Goal: Communication & Community: Share content

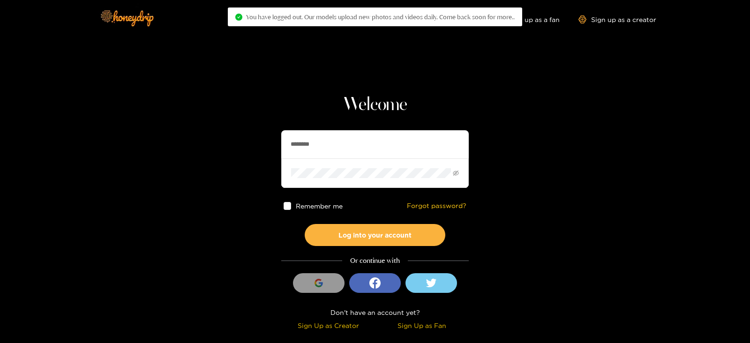
drag, startPoint x: 366, startPoint y: 137, endPoint x: 231, endPoint y: 139, distance: 134.6
click at [231, 139] on section "Welcome ******** Remember me Forgot password? Log into your account Or continue…" at bounding box center [375, 166] width 750 height 333
type input "**********"
click at [305, 224] on button "Log into your account" at bounding box center [375, 235] width 141 height 22
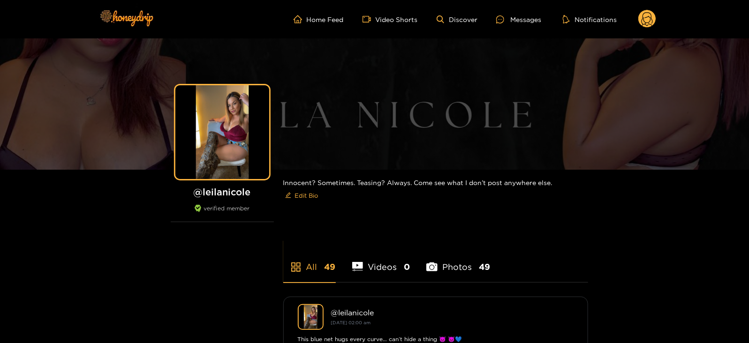
click at [650, 18] on icon at bounding box center [646, 20] width 11 height 16
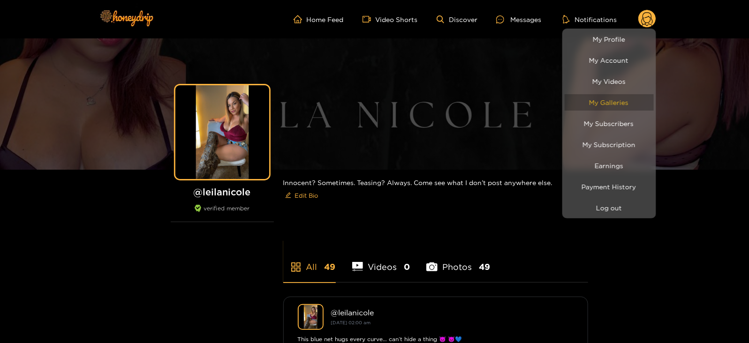
click at [610, 96] on link "My Galleries" at bounding box center [609, 102] width 89 height 16
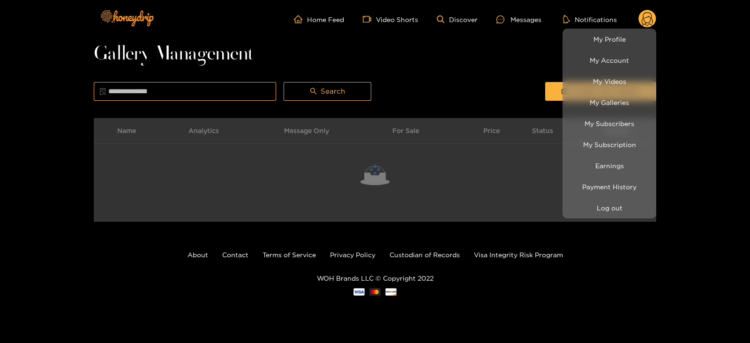
click at [503, 41] on div at bounding box center [375, 171] width 750 height 343
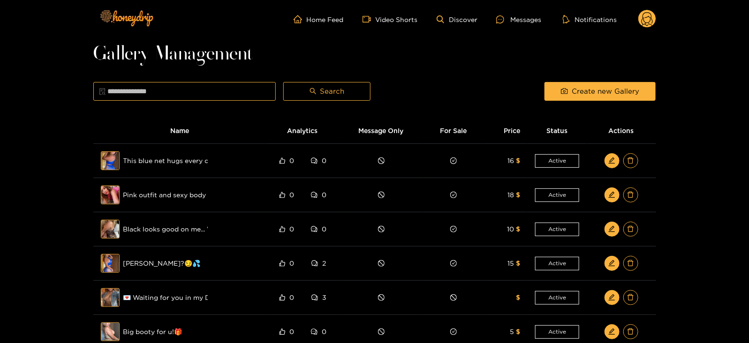
click at [546, 77] on div "Gallery Management Search Create new Gallery Name Analytics Message Only For Sa…" at bounding box center [374, 306] width 563 height 517
click at [563, 92] on icon "camera" at bounding box center [564, 91] width 7 height 7
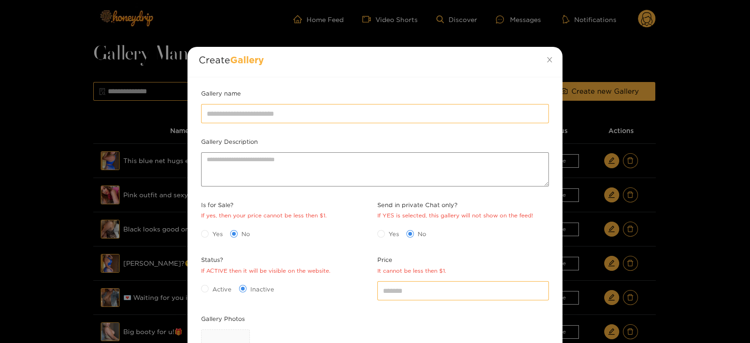
scroll to position [136, 0]
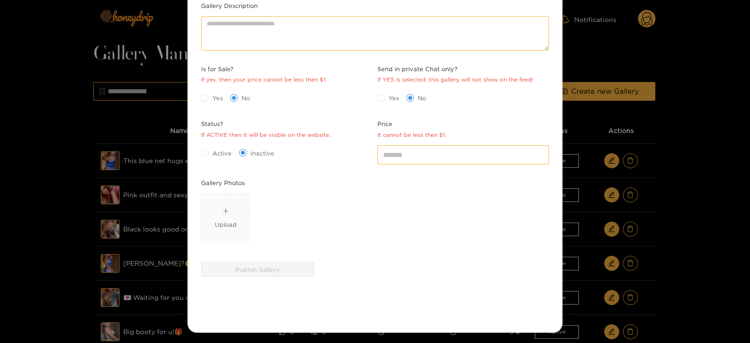
click at [200, 212] on div "Upload" at bounding box center [375, 219] width 353 height 57
click at [223, 214] on div "Upload" at bounding box center [226, 218] width 22 height 23
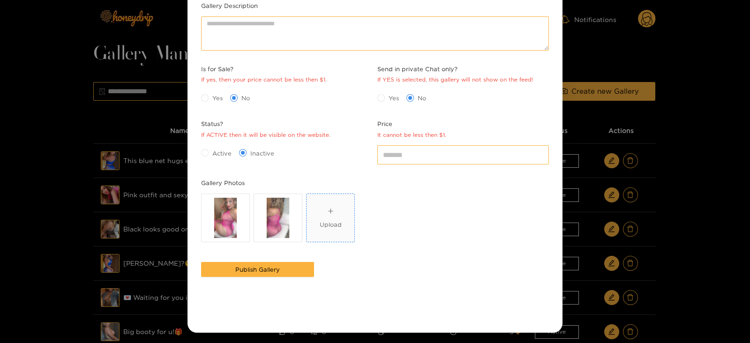
click at [342, 198] on span "Upload" at bounding box center [331, 218] width 48 height 48
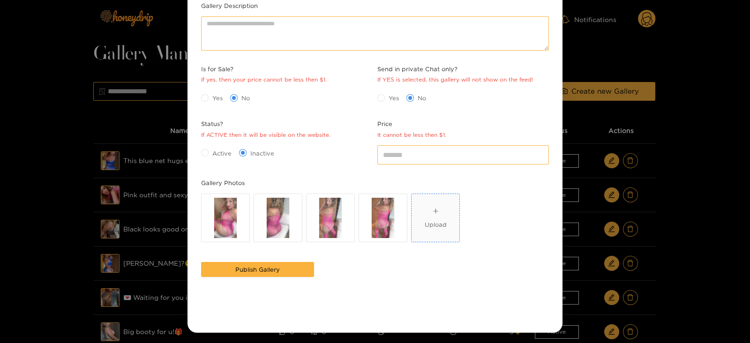
click at [427, 204] on span "Upload" at bounding box center [436, 218] width 48 height 48
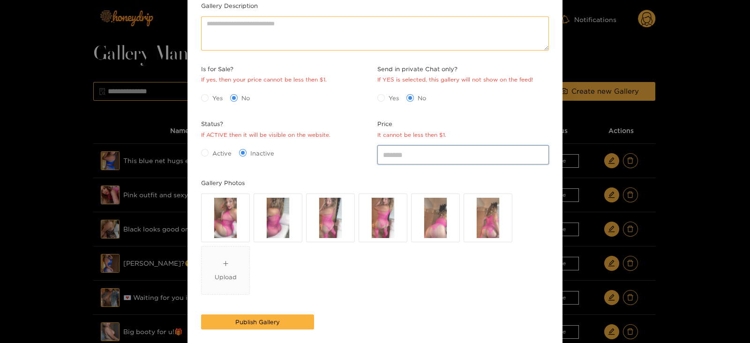
click at [410, 147] on input "*" at bounding box center [463, 154] width 172 height 19
type input "**"
click at [225, 152] on span "Active" at bounding box center [222, 153] width 27 height 9
click at [211, 95] on span "Yes" at bounding box center [218, 97] width 18 height 9
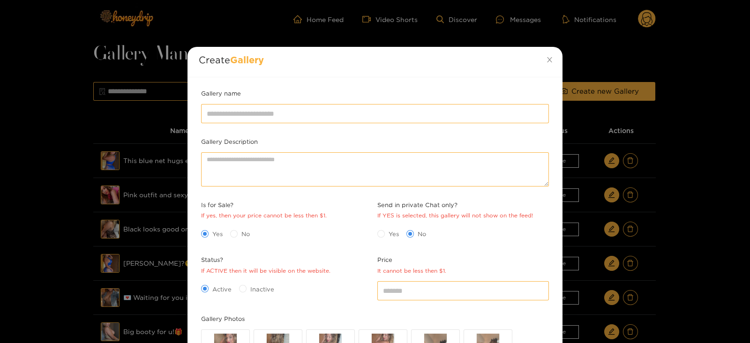
click at [247, 94] on div "Gallery name" at bounding box center [375, 95] width 353 height 13
click at [247, 103] on div at bounding box center [375, 113] width 353 height 23
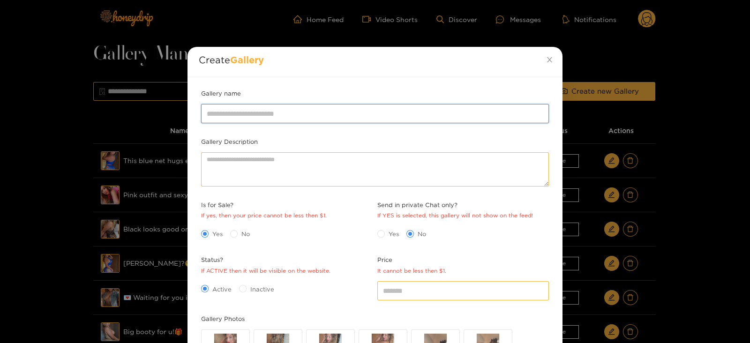
click at [250, 106] on input "Gallery name" at bounding box center [375, 113] width 348 height 19
type input "**********"
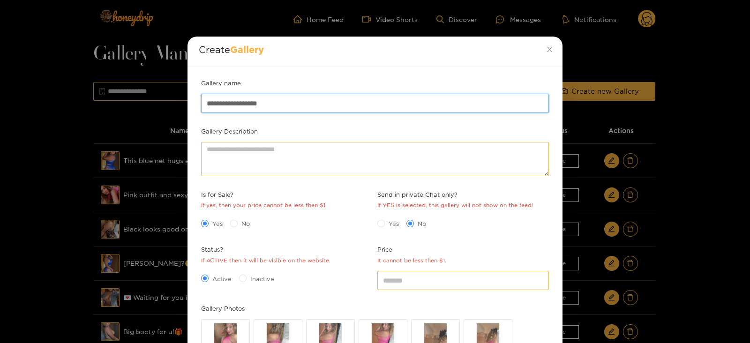
scroll to position [189, 0]
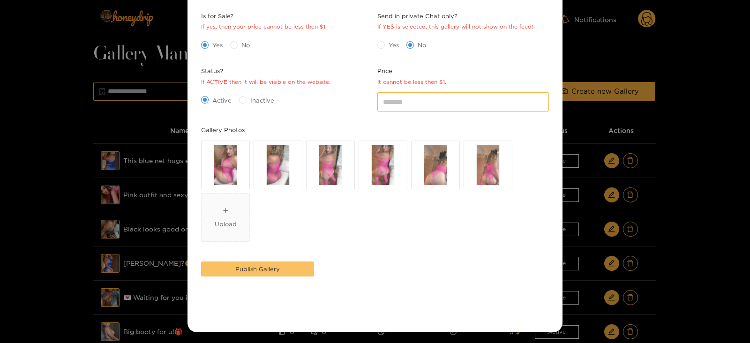
click at [240, 266] on span "Publish Gallery" at bounding box center [257, 268] width 45 height 9
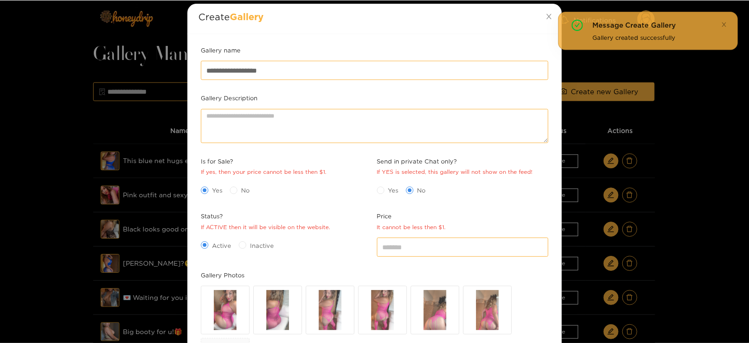
scroll to position [189, 0]
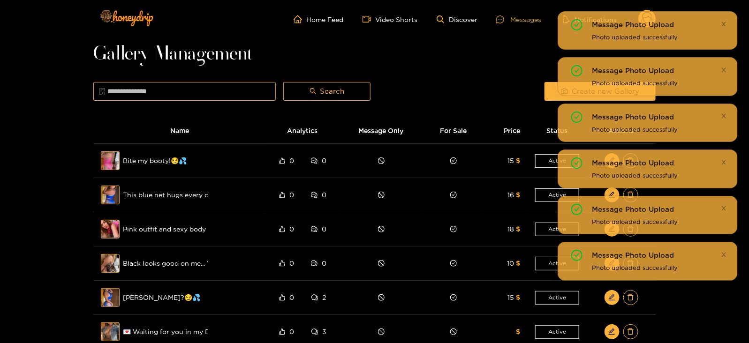
click at [513, 19] on div "Messages" at bounding box center [518, 19] width 45 height 11
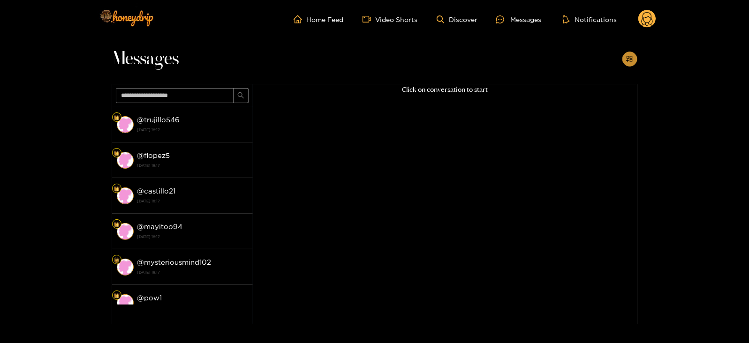
click at [629, 61] on icon "appstore-add" at bounding box center [629, 58] width 7 height 7
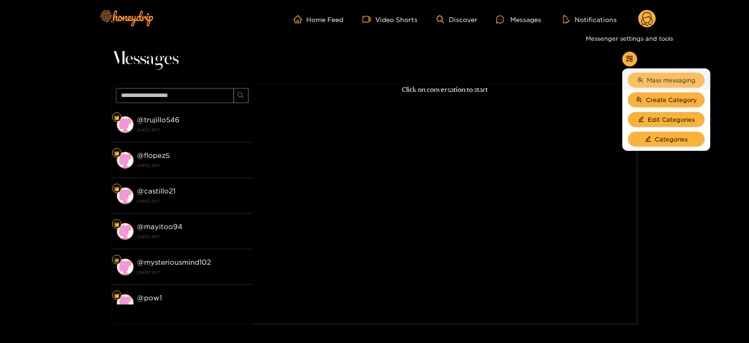
click at [643, 75] on button "Mass messaging" at bounding box center [666, 80] width 77 height 15
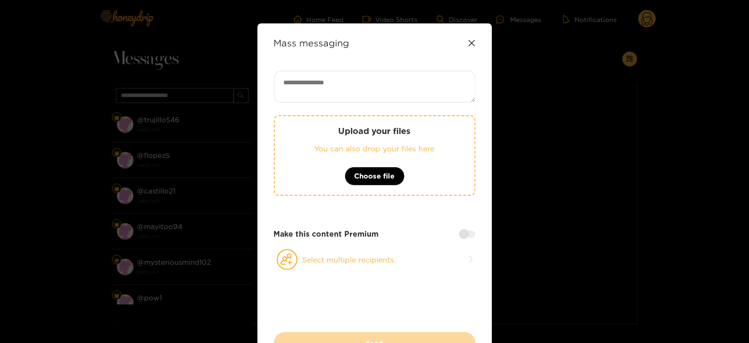
click at [392, 118] on div "Upload your files You can also drop your files here Choose file" at bounding box center [375, 155] width 202 height 81
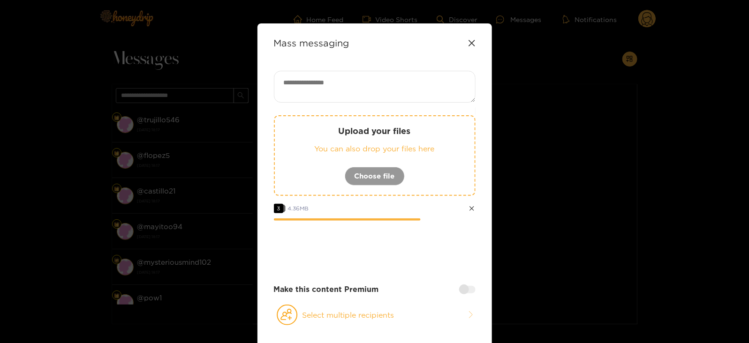
click at [341, 144] on p "You can also drop your files here" at bounding box center [375, 148] width 162 height 11
click at [302, 82] on textarea at bounding box center [375, 87] width 202 height 32
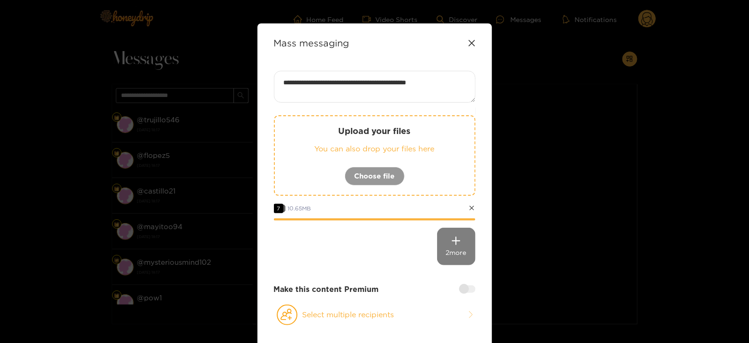
paste textarea "****"
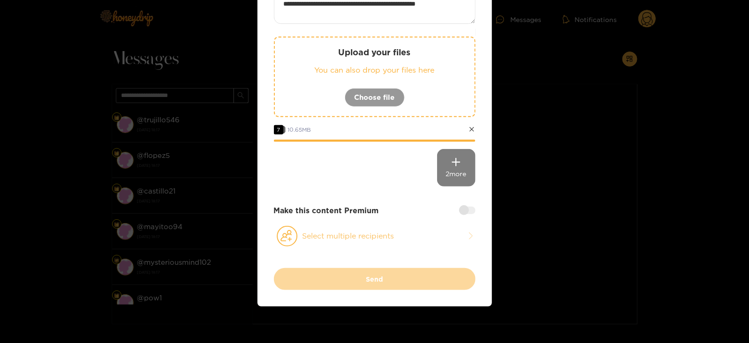
type textarea "**********"
click at [293, 245] on icon at bounding box center [287, 236] width 21 height 21
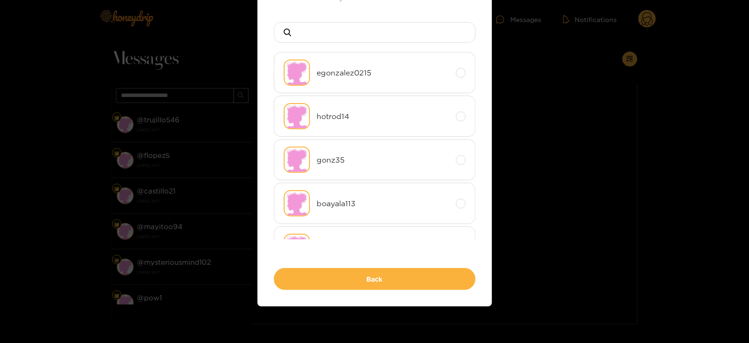
scroll to position [0, 0]
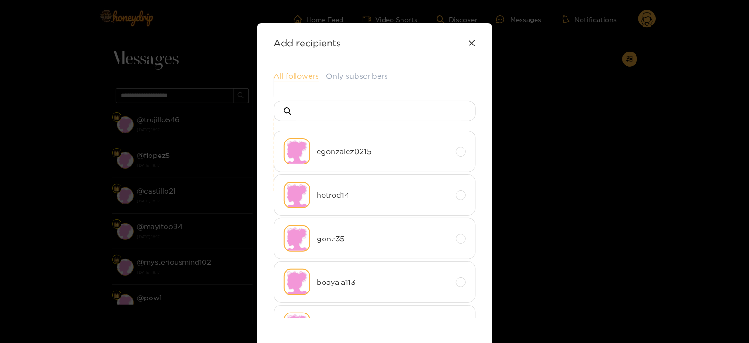
click at [291, 72] on button "All followers" at bounding box center [296, 76] width 45 height 11
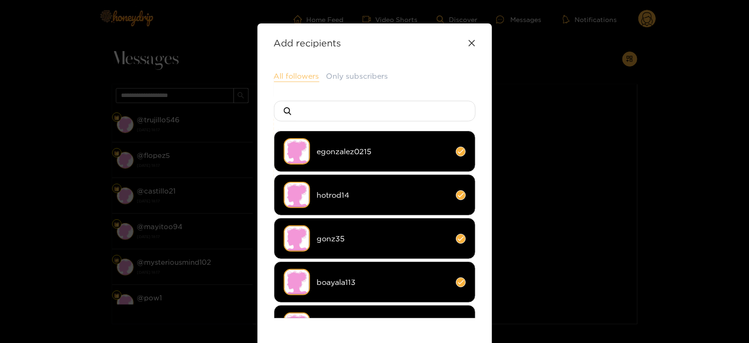
scroll to position [125, 0]
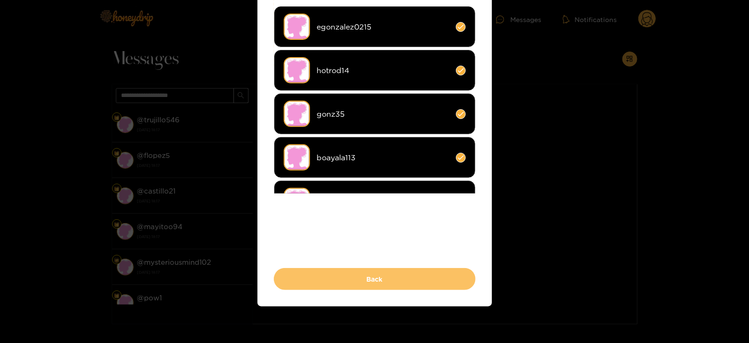
click at [311, 268] on button "Back" at bounding box center [375, 279] width 202 height 22
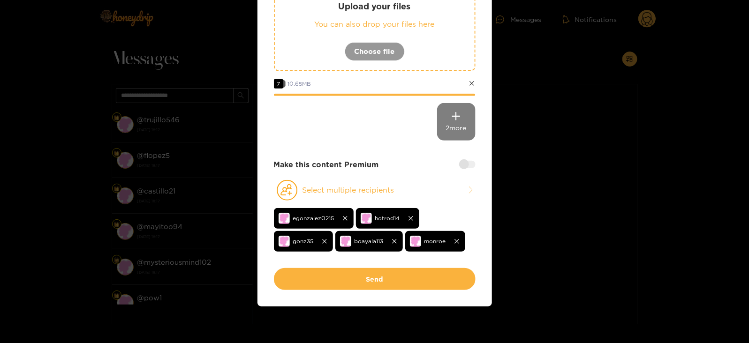
click at [466, 159] on div "Make this content Premium" at bounding box center [375, 164] width 202 height 11
click at [466, 161] on div at bounding box center [467, 165] width 16 height 8
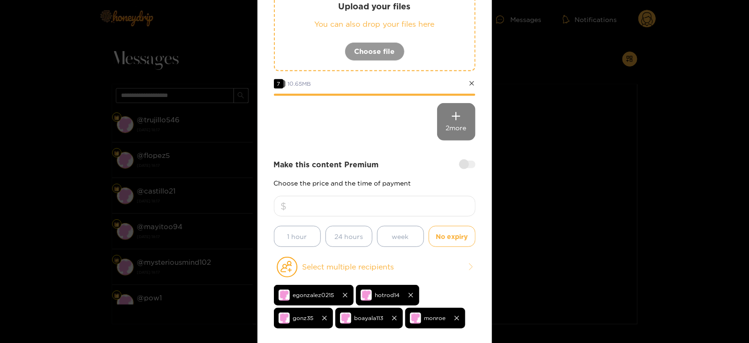
click at [394, 204] on input "number" at bounding box center [375, 206] width 202 height 21
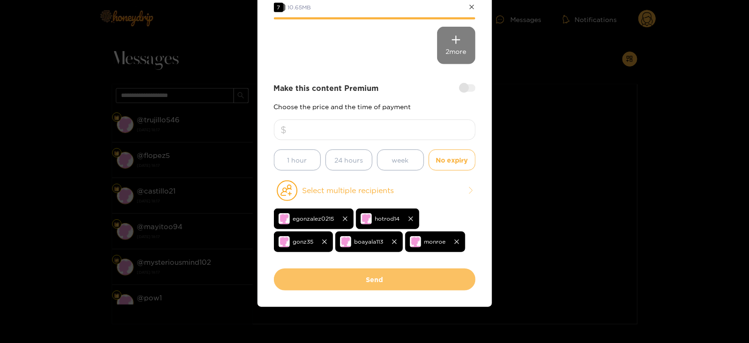
type input "**"
click at [338, 274] on button "Send" at bounding box center [375, 280] width 202 height 22
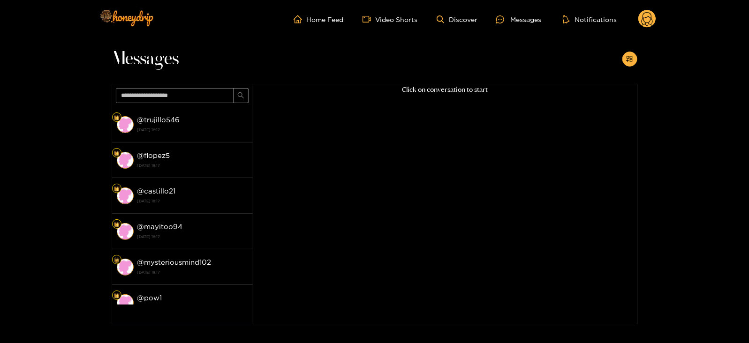
scroll to position [100, 0]
click at [638, 25] on icon at bounding box center [647, 19] width 18 height 19
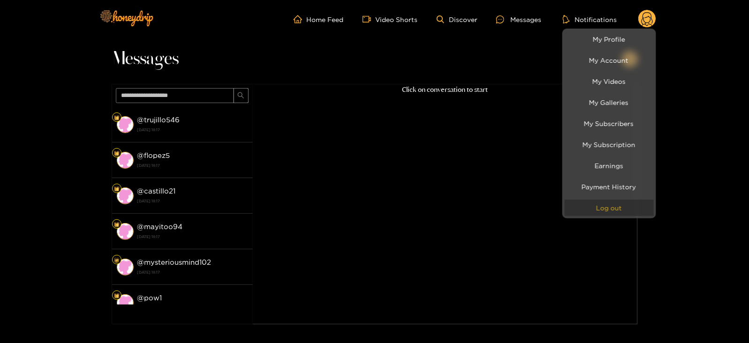
click at [605, 214] on button "Log out" at bounding box center [609, 208] width 89 height 16
